Goal: Book appointment/travel/reservation

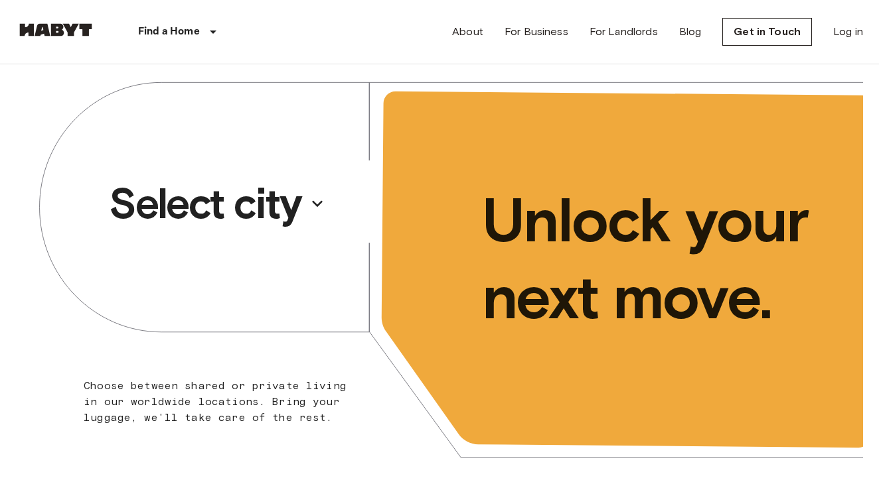
click at [278, 191] on p "Select city" at bounding box center [205, 203] width 192 height 53
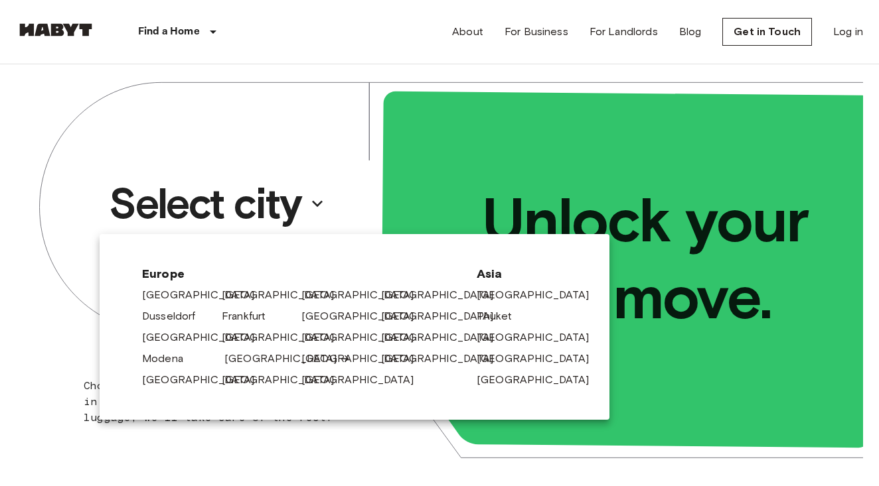
click at [249, 353] on link "[GEOGRAPHIC_DATA]" at bounding box center [287, 359] width 126 height 16
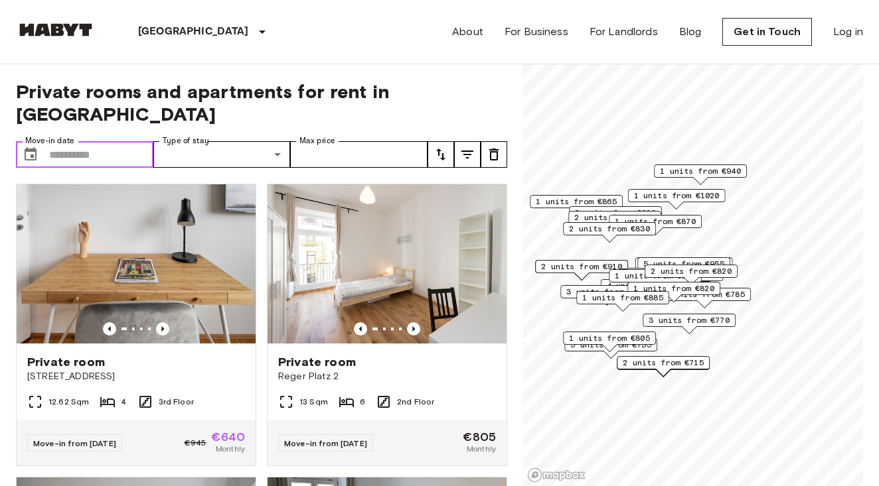
click at [129, 141] on input "Move-in date" at bounding box center [101, 154] width 104 height 27
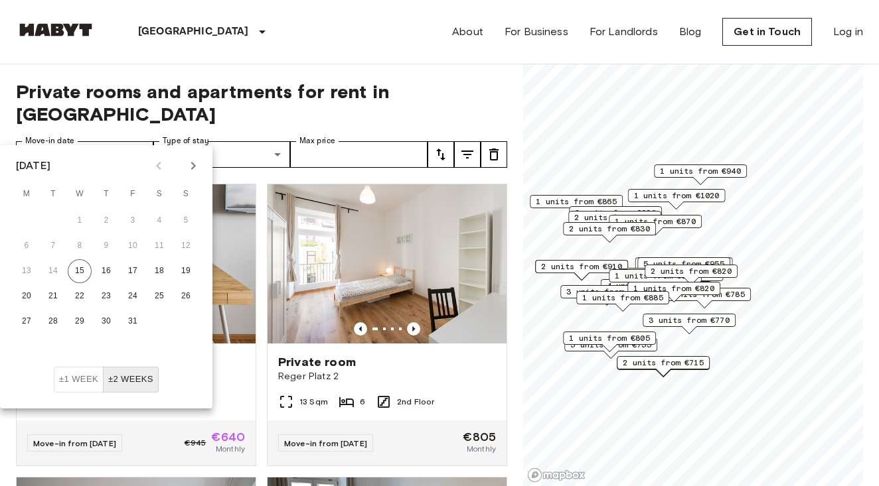
click at [192, 168] on icon "Next month" at bounding box center [193, 166] width 16 height 16
click at [108, 271] on button "13" at bounding box center [106, 271] width 24 height 24
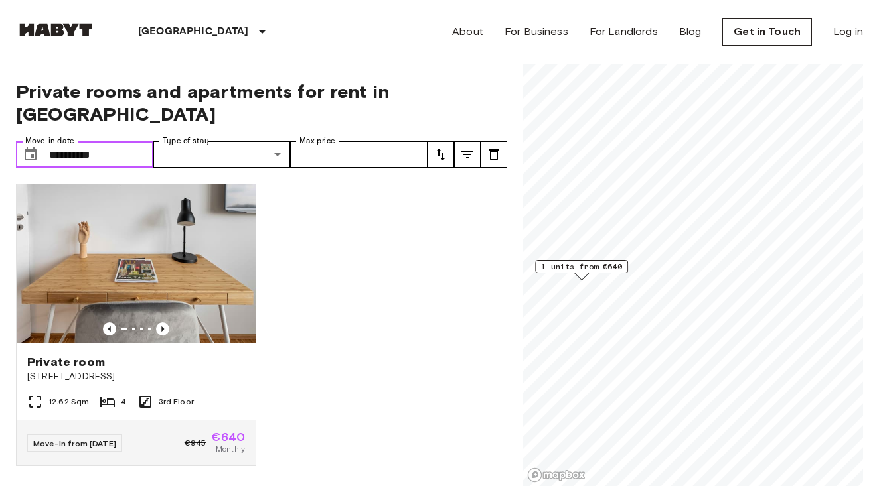
type input "**********"
click at [142, 344] on div "Private room Tübinger Straße 3e" at bounding box center [136, 369] width 239 height 50
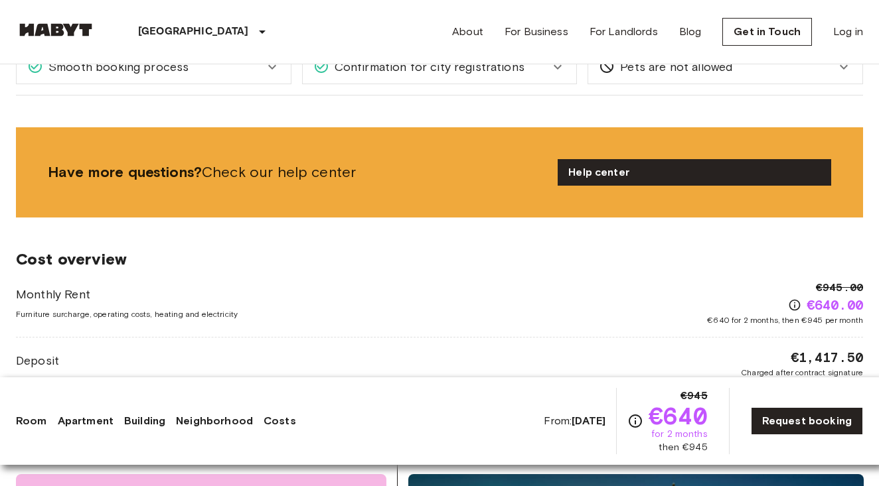
scroll to position [1242, 0]
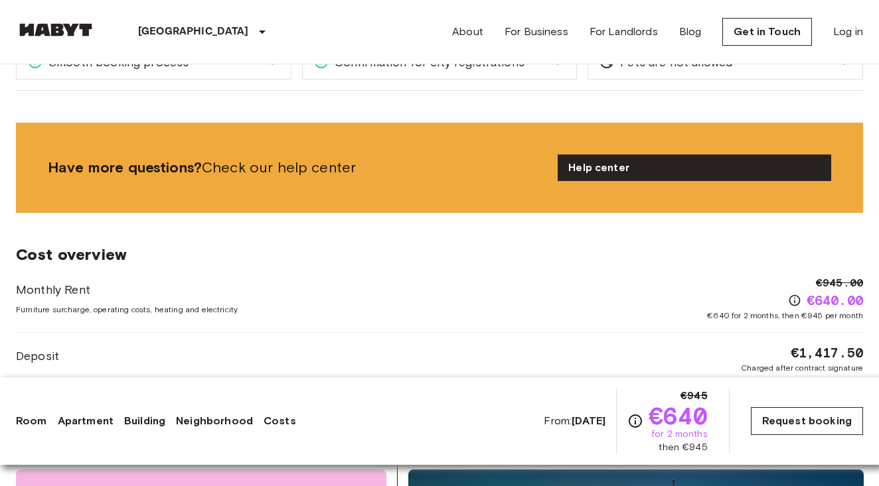
click at [762, 421] on link "Request booking" at bounding box center [807, 421] width 112 height 28
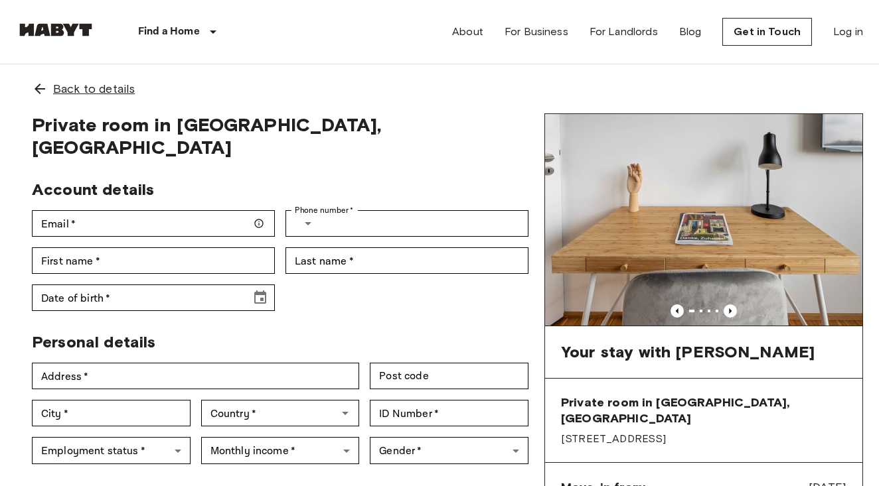
click at [135, 79] on div "Back to details" at bounding box center [439, 88] width 847 height 49
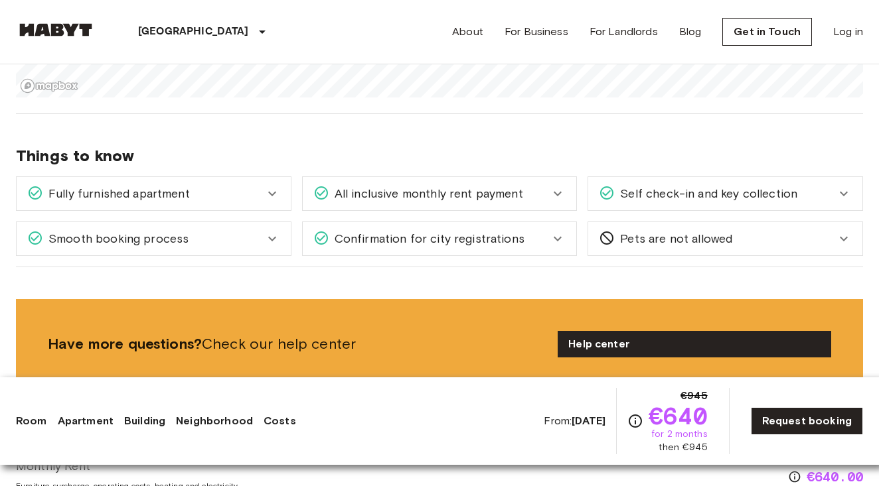
scroll to position [1065, 0]
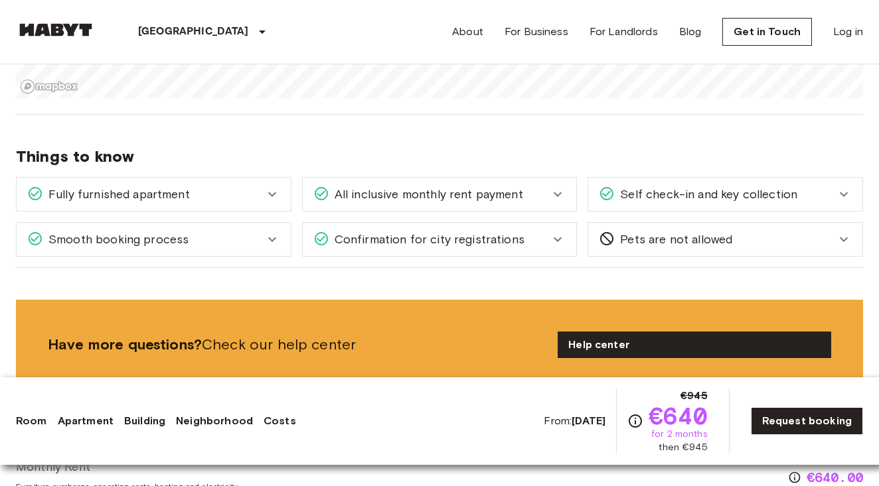
click at [489, 198] on span "All inclusive monthly rent payment" at bounding box center [426, 194] width 194 height 17
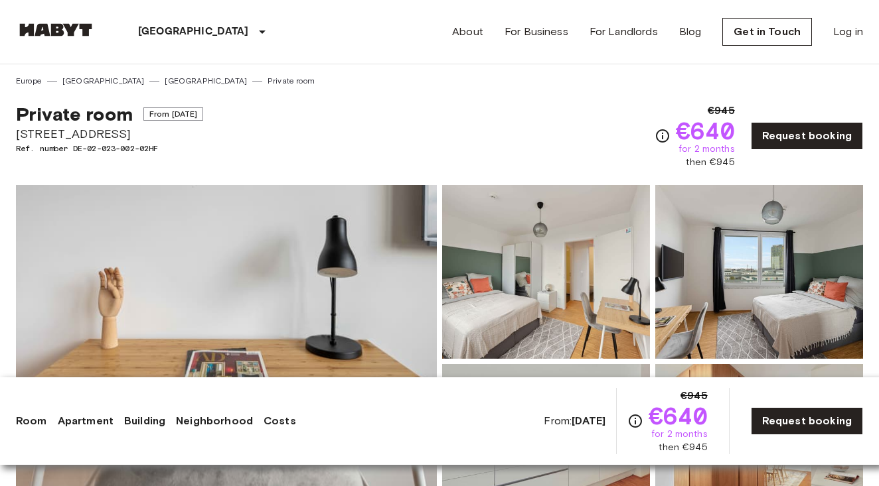
scroll to position [0, 0]
